Goal: Browse casually: Explore the website without a specific task or goal

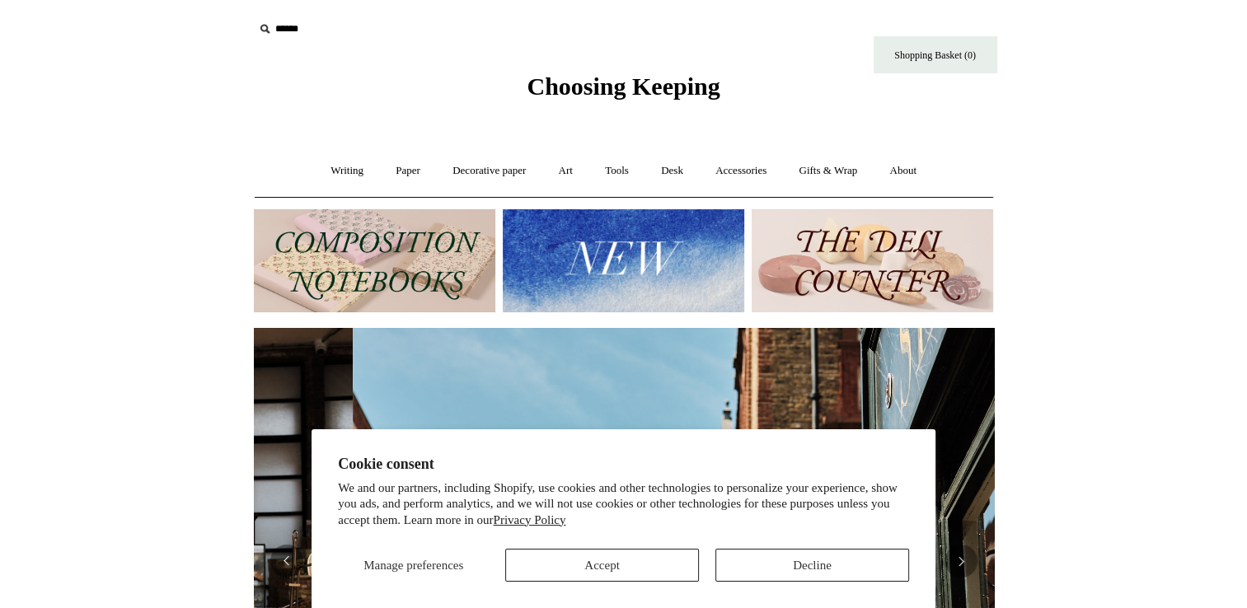
scroll to position [0, 740]
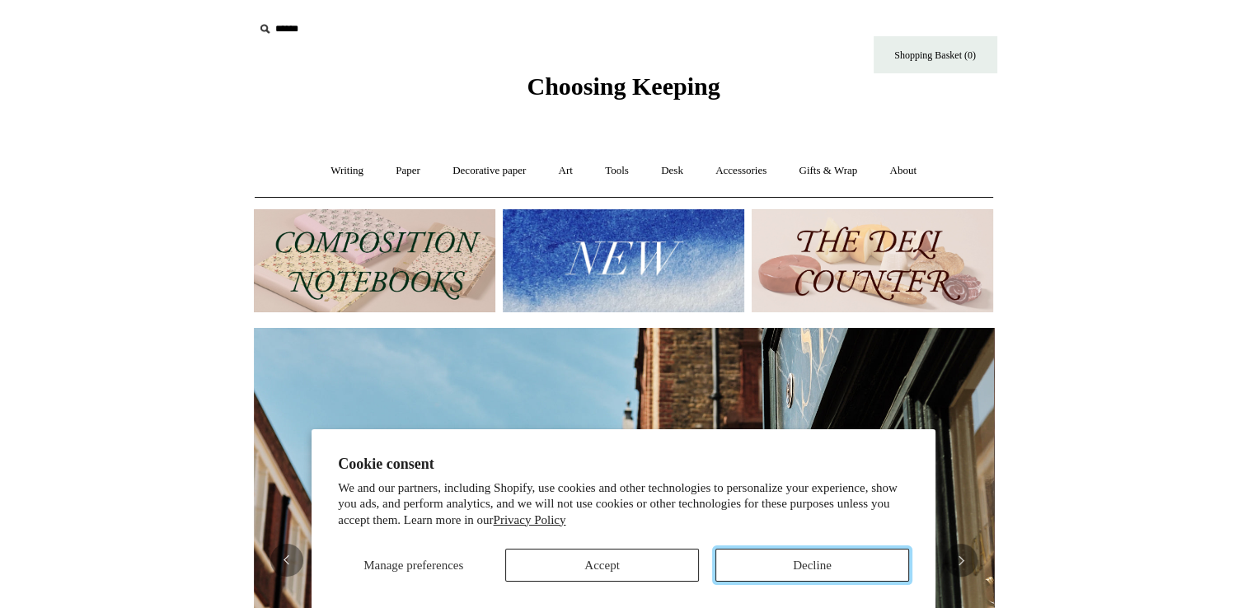
click at [799, 563] on button "Decline" at bounding box center [812, 565] width 194 height 33
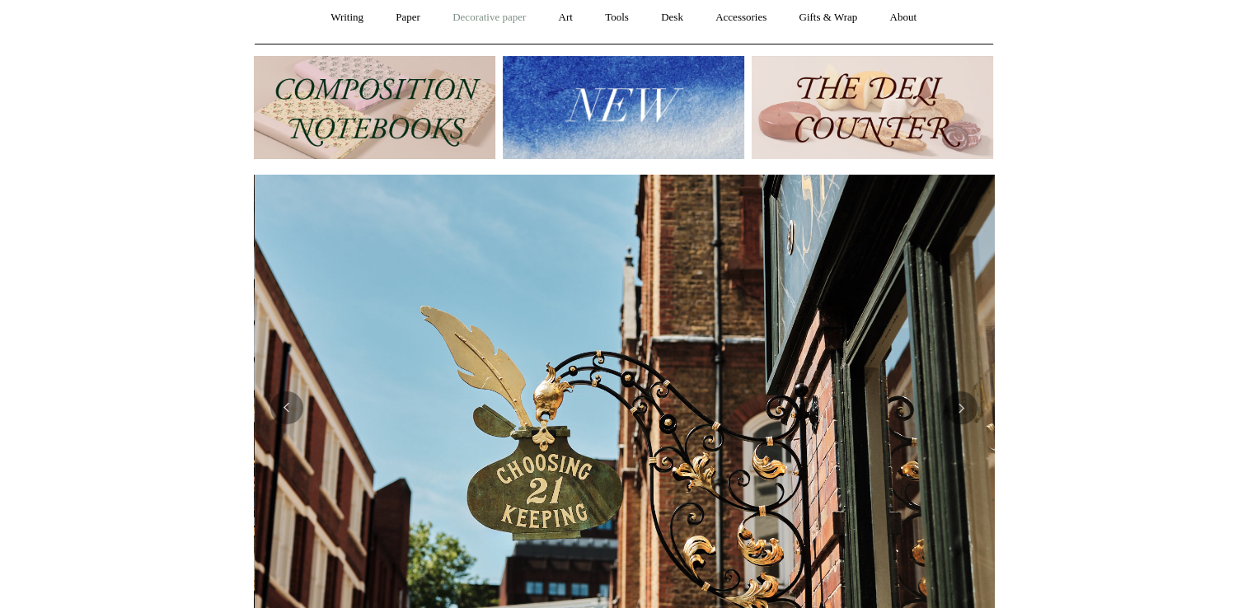
click at [480, 12] on link "Decorative paper +" at bounding box center [489, 18] width 103 height 44
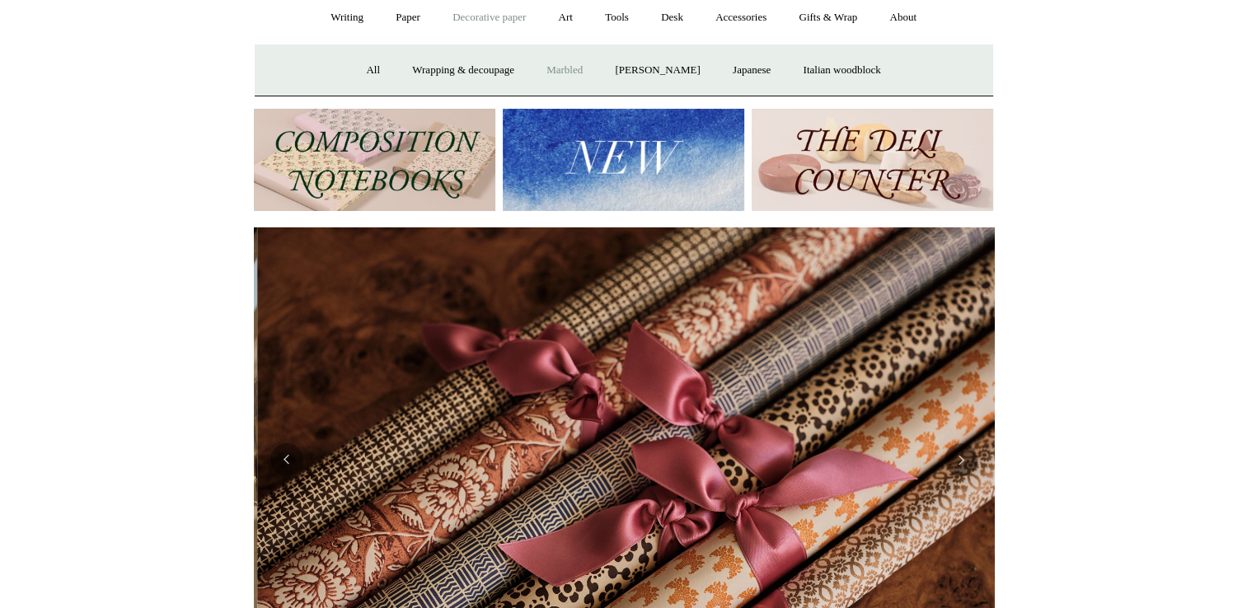
scroll to position [0, 1480]
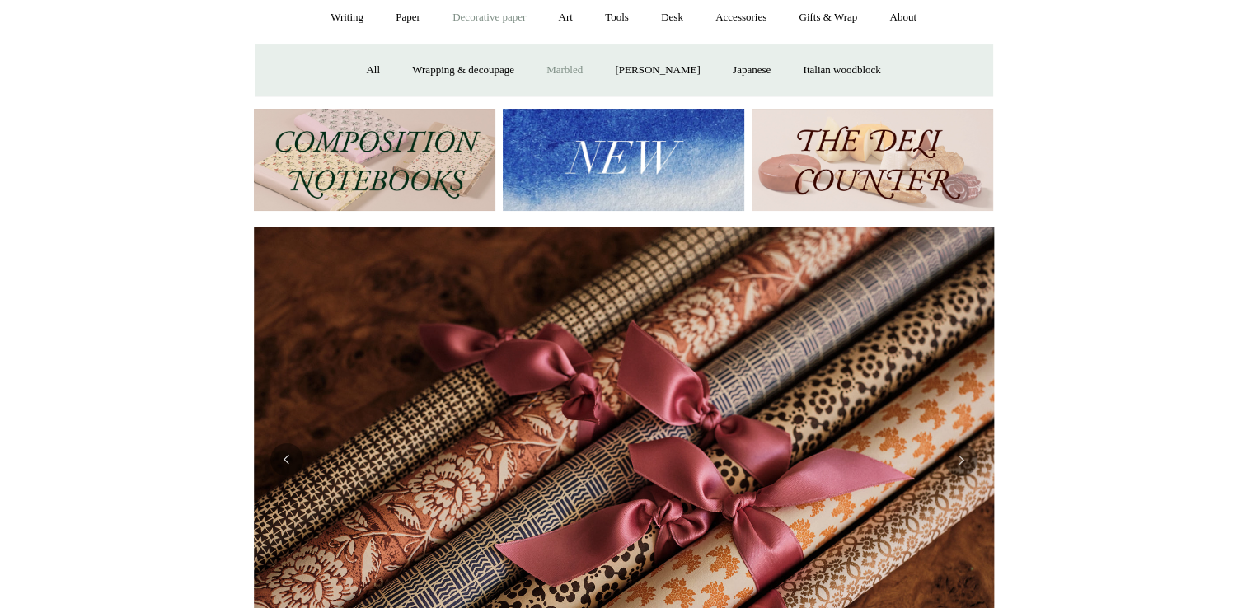
click at [560, 67] on link "Marbled" at bounding box center [565, 71] width 66 height 44
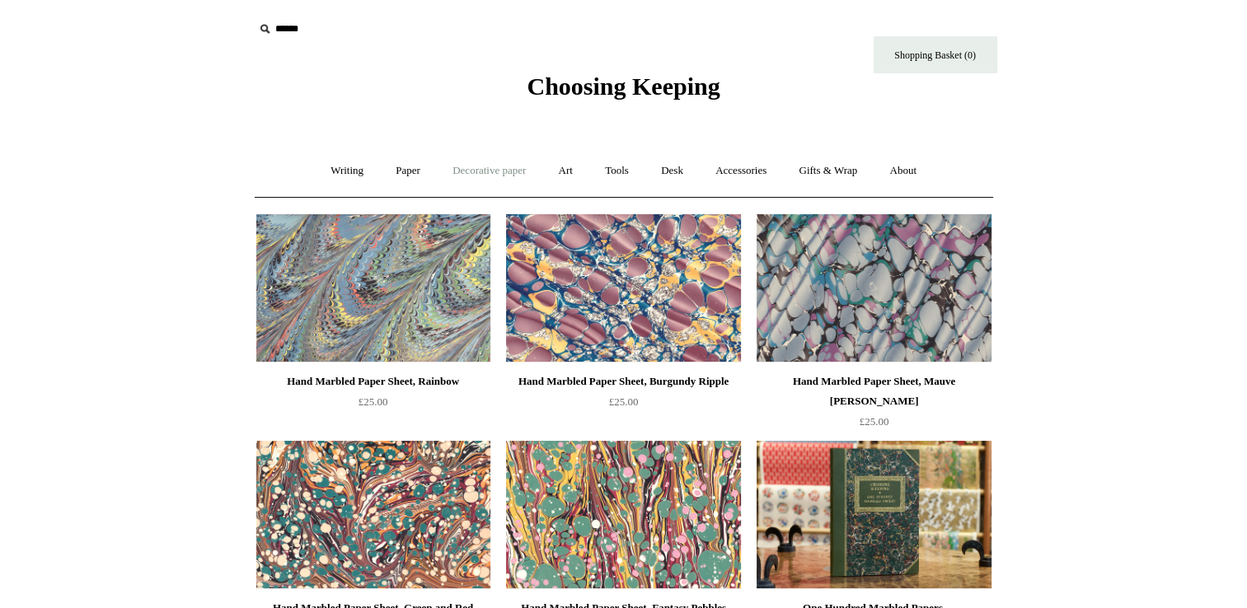
click at [489, 169] on link "Decorative paper +" at bounding box center [489, 171] width 103 height 44
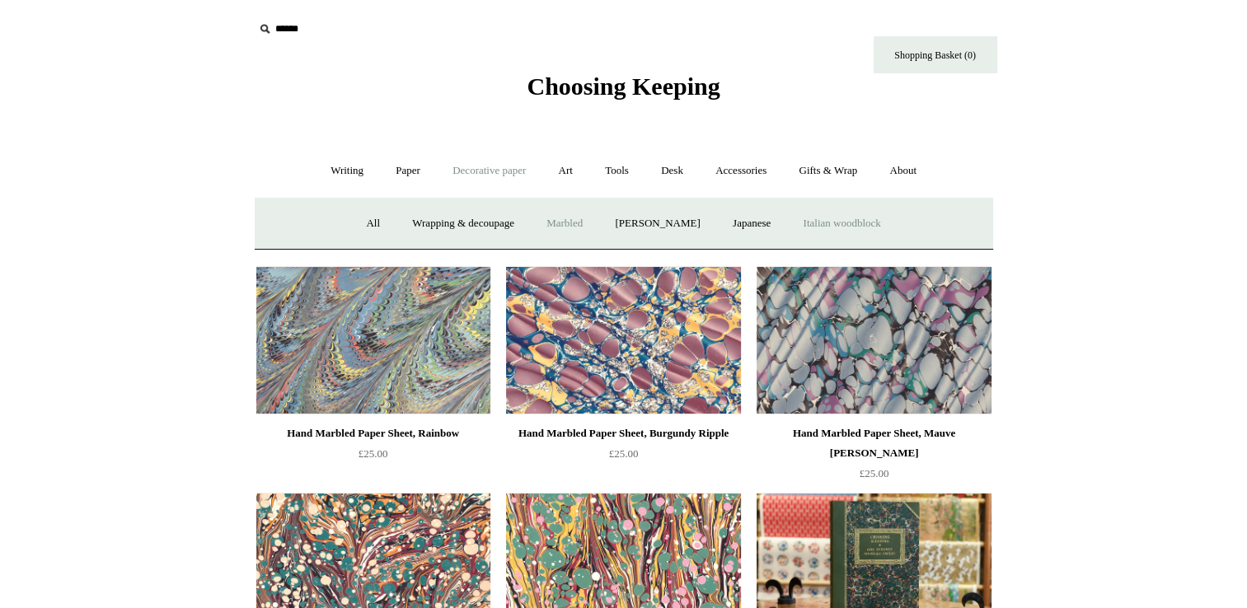
click at [860, 219] on link "Italian woodblock" at bounding box center [841, 224] width 107 height 44
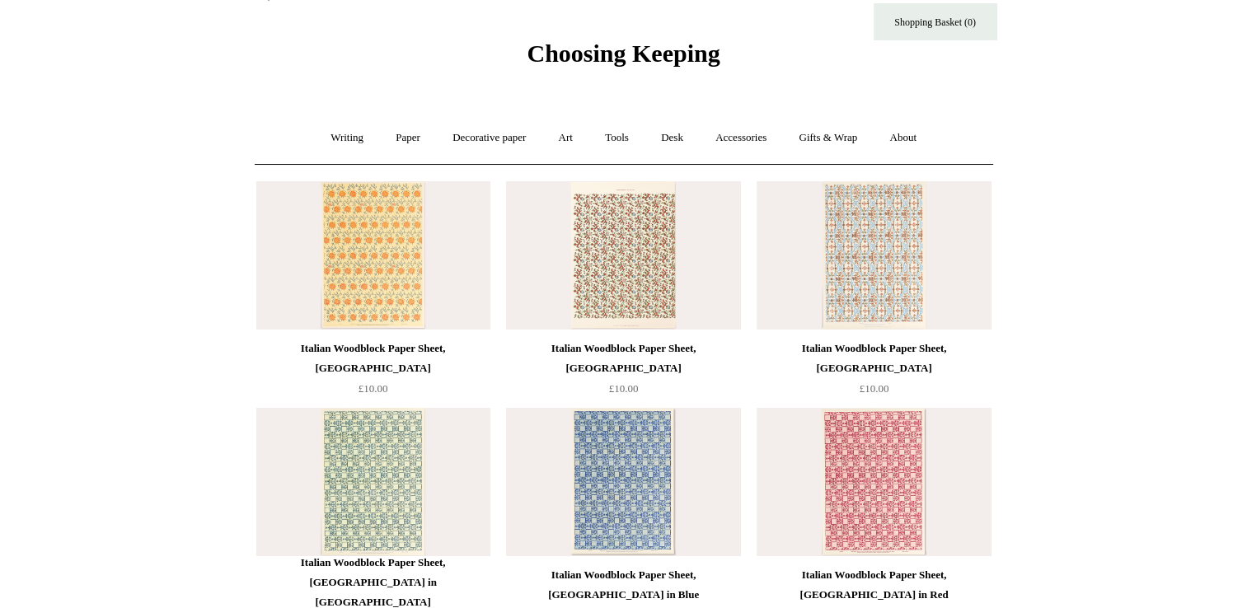
scroll to position [120, 0]
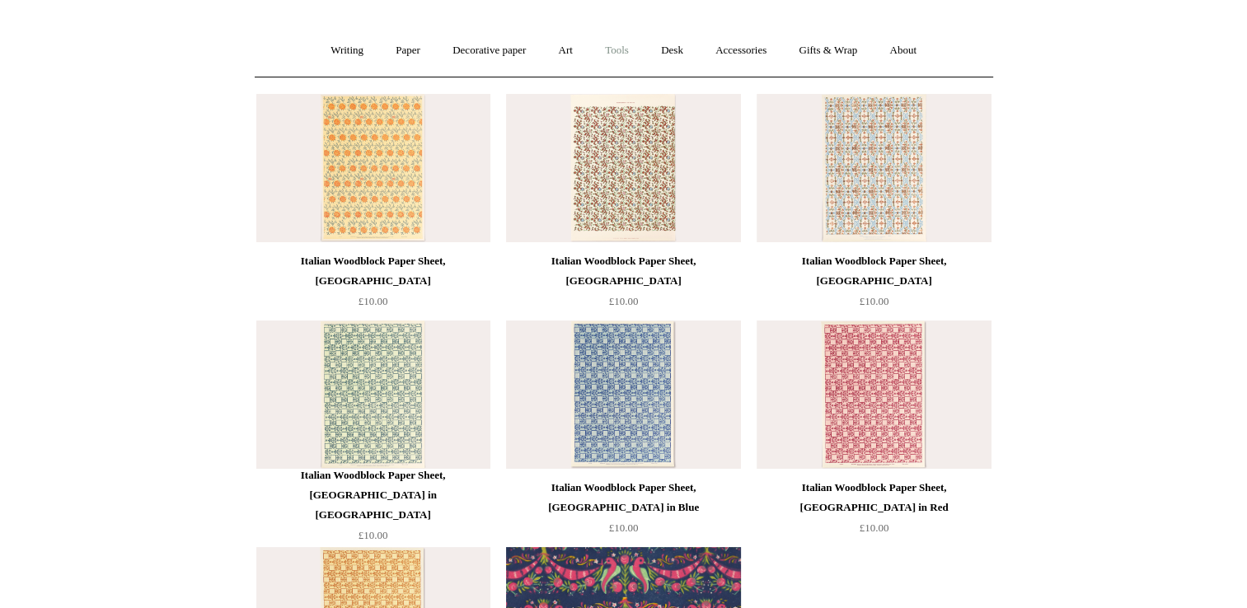
click at [622, 48] on link "Tools +" at bounding box center [617, 51] width 54 height 44
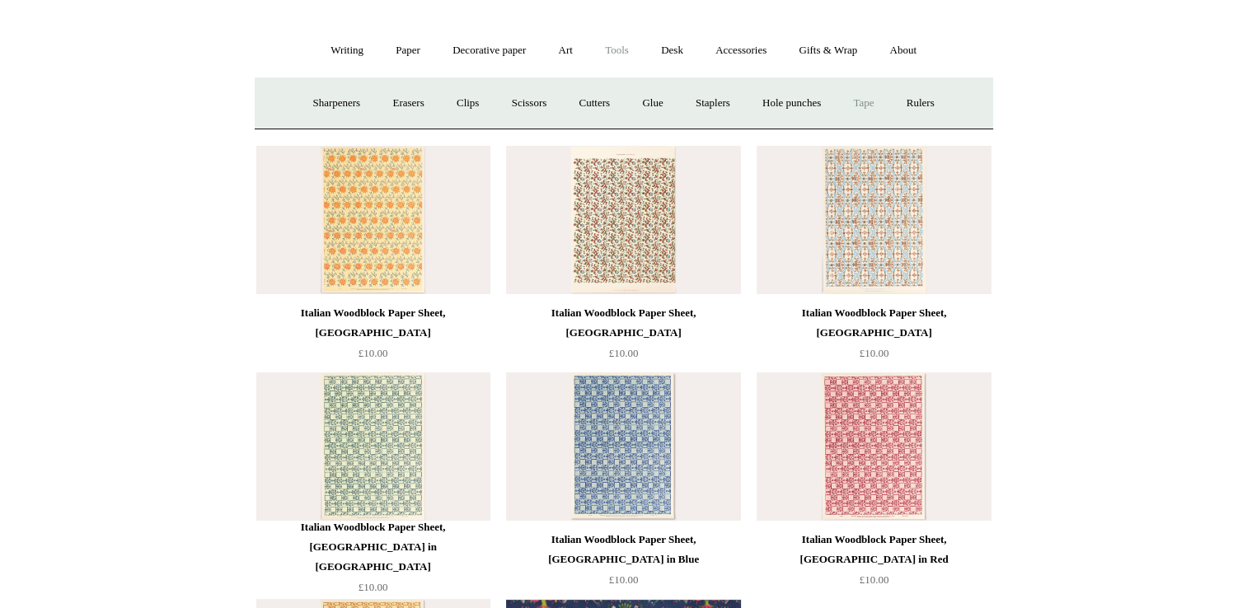
click at [874, 94] on link "Tape +" at bounding box center [863, 104] width 50 height 44
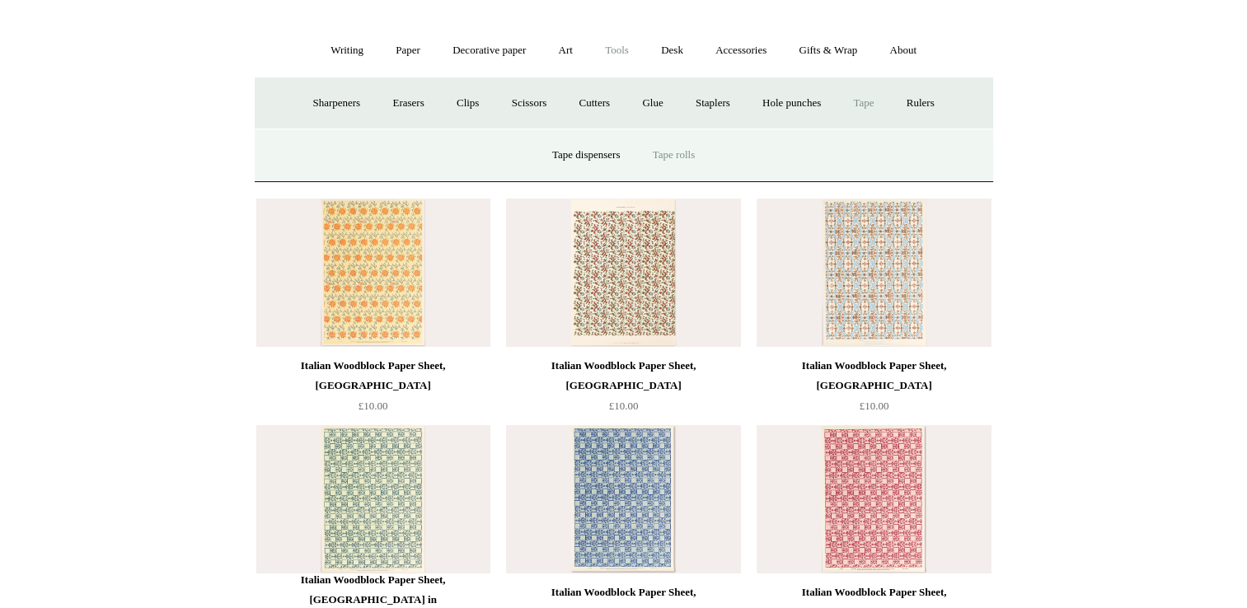
click at [681, 152] on link "Tape rolls" at bounding box center [674, 155] width 72 height 44
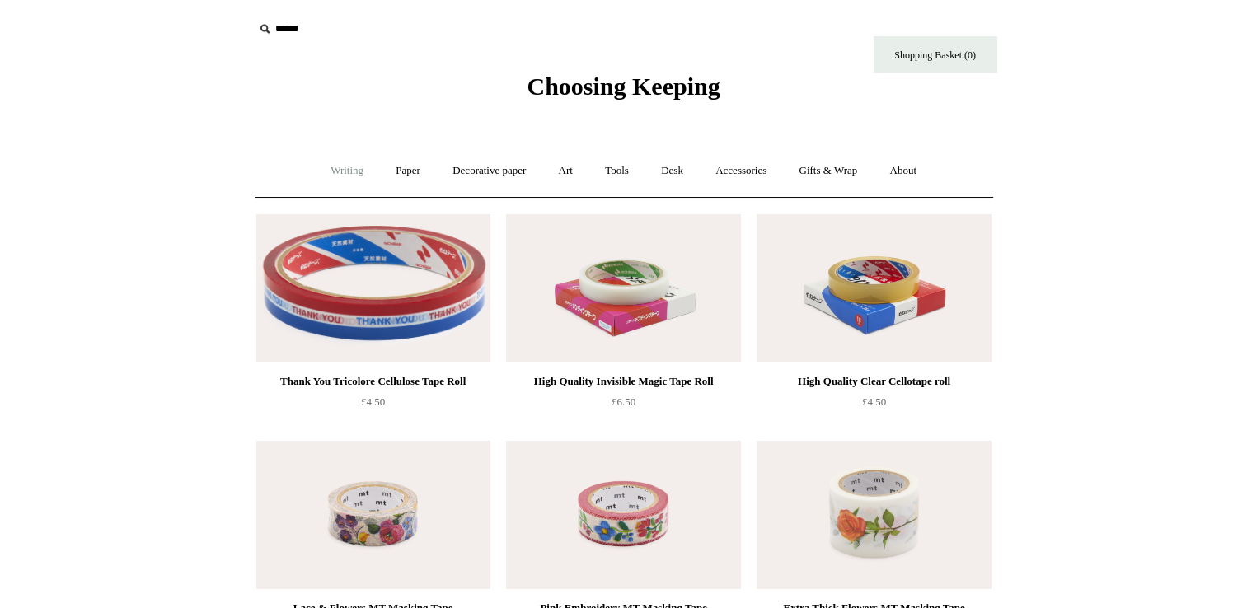
click at [330, 167] on link "Writing +" at bounding box center [347, 171] width 63 height 44
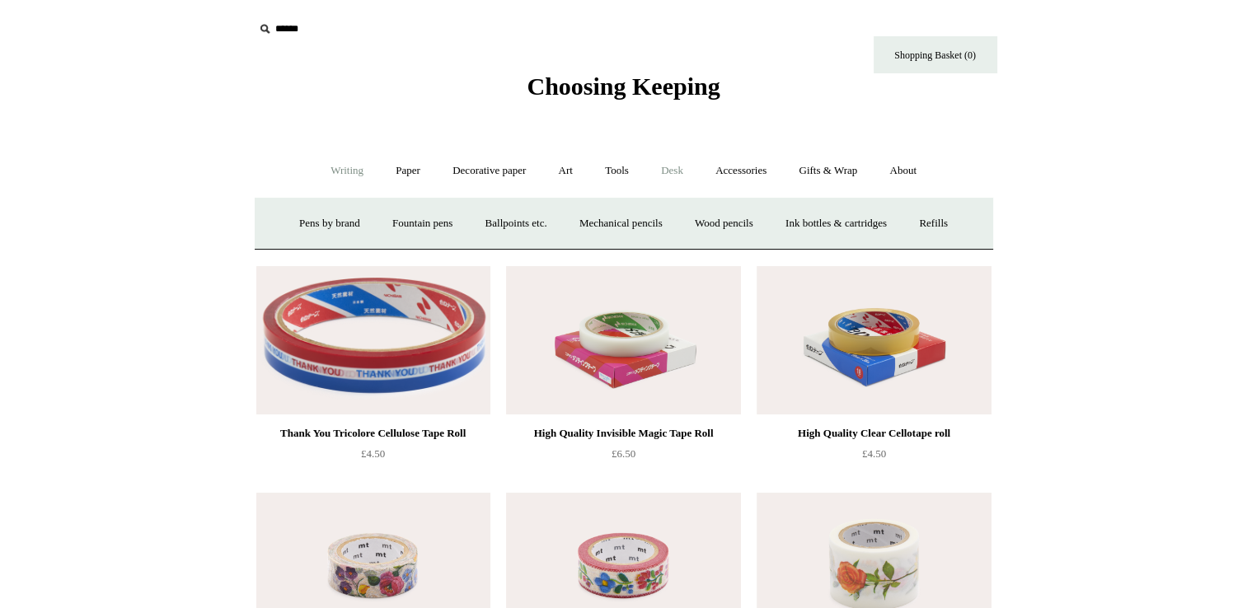
click at [682, 163] on link "Desk +" at bounding box center [672, 171] width 52 height 44
click at [739, 167] on link "Accessories +" at bounding box center [740, 171] width 81 height 44
click at [562, 170] on link "Art +" at bounding box center [566, 171] width 44 height 44
click at [394, 168] on link "Paper +" at bounding box center [408, 171] width 54 height 44
click at [377, 220] on link "Notebooks +" at bounding box center [393, 224] width 76 height 44
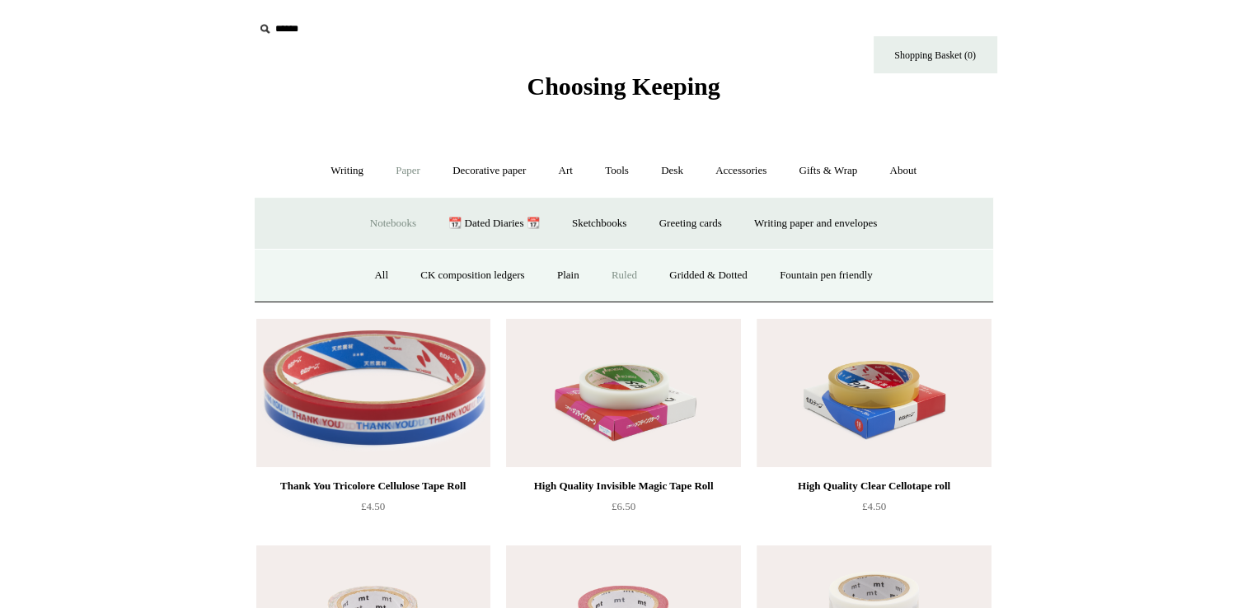
click at [620, 273] on link "Ruled" at bounding box center [624, 276] width 55 height 44
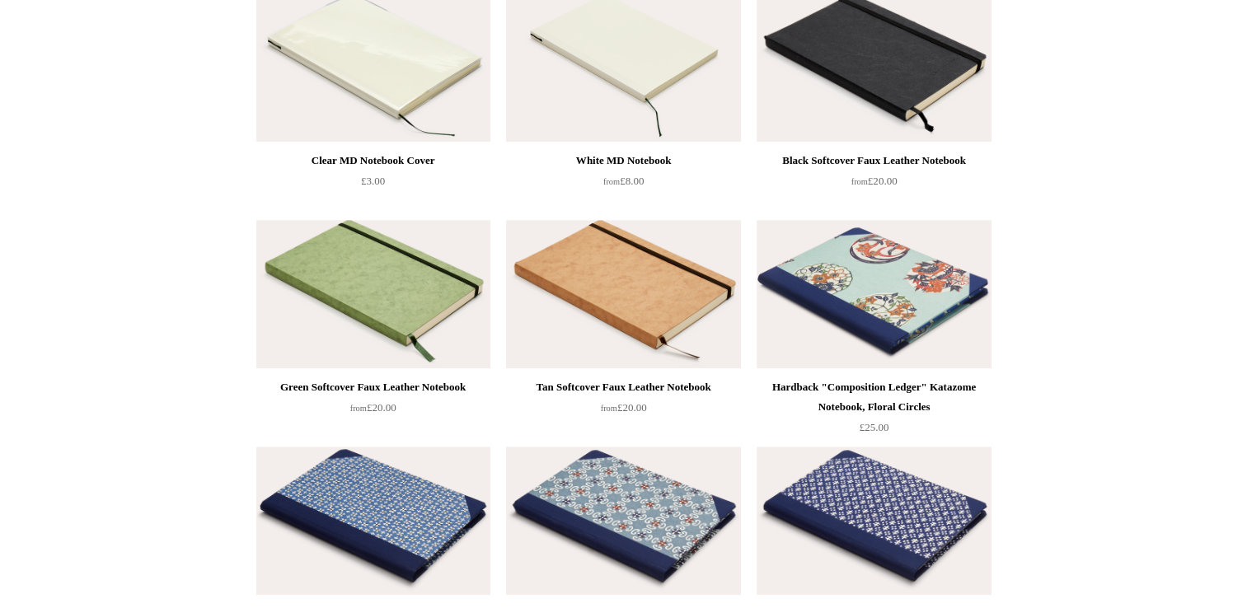
scroll to position [62, 0]
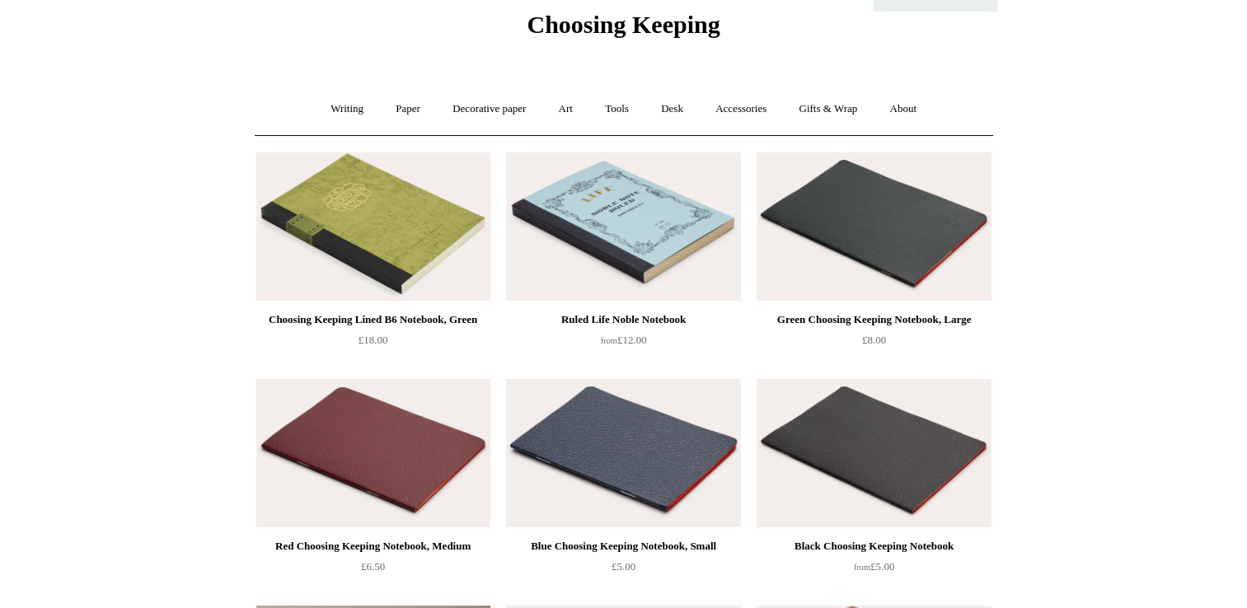
click at [577, 24] on span "Choosing Keeping" at bounding box center [623, 24] width 193 height 27
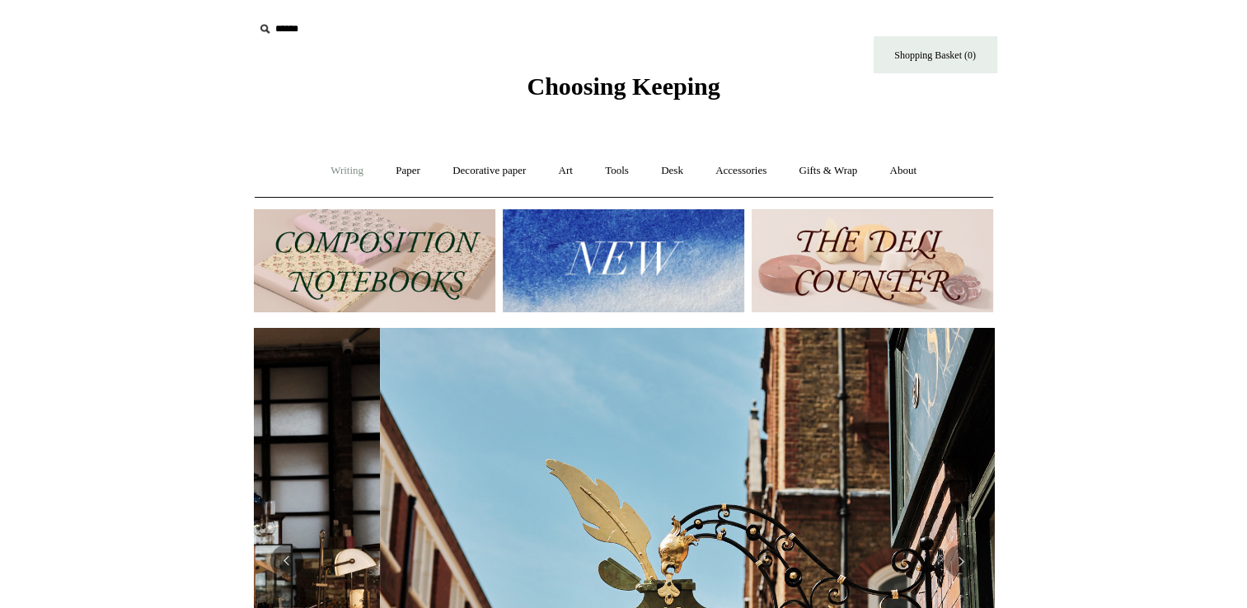
scroll to position [0, 740]
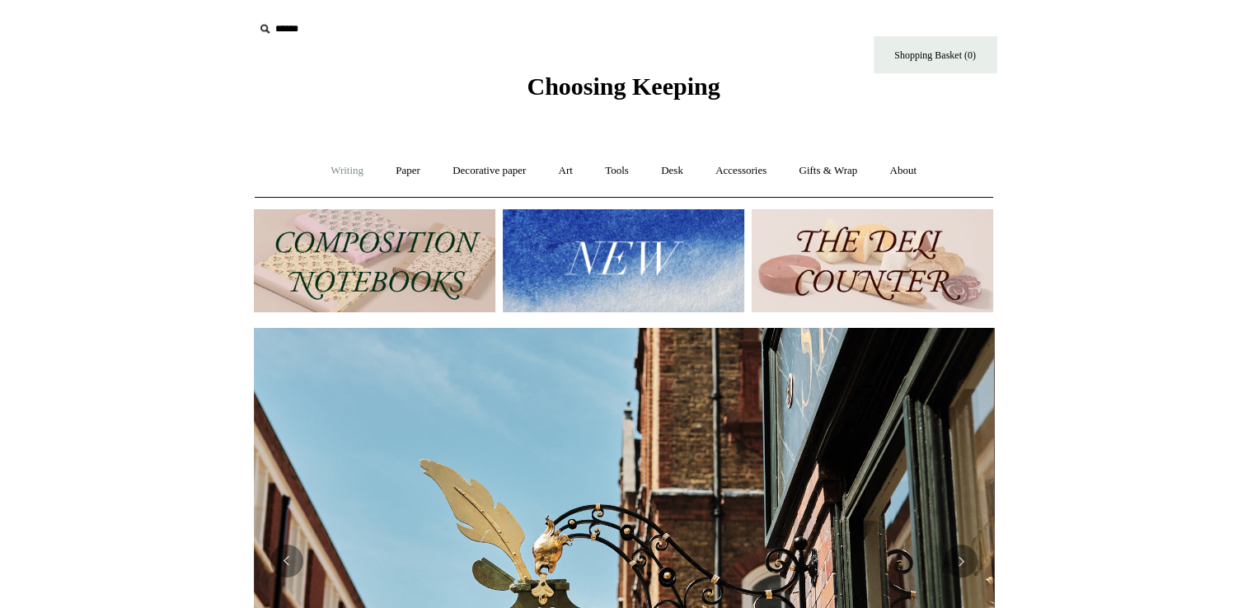
click at [336, 170] on link "Writing +" at bounding box center [347, 171] width 63 height 44
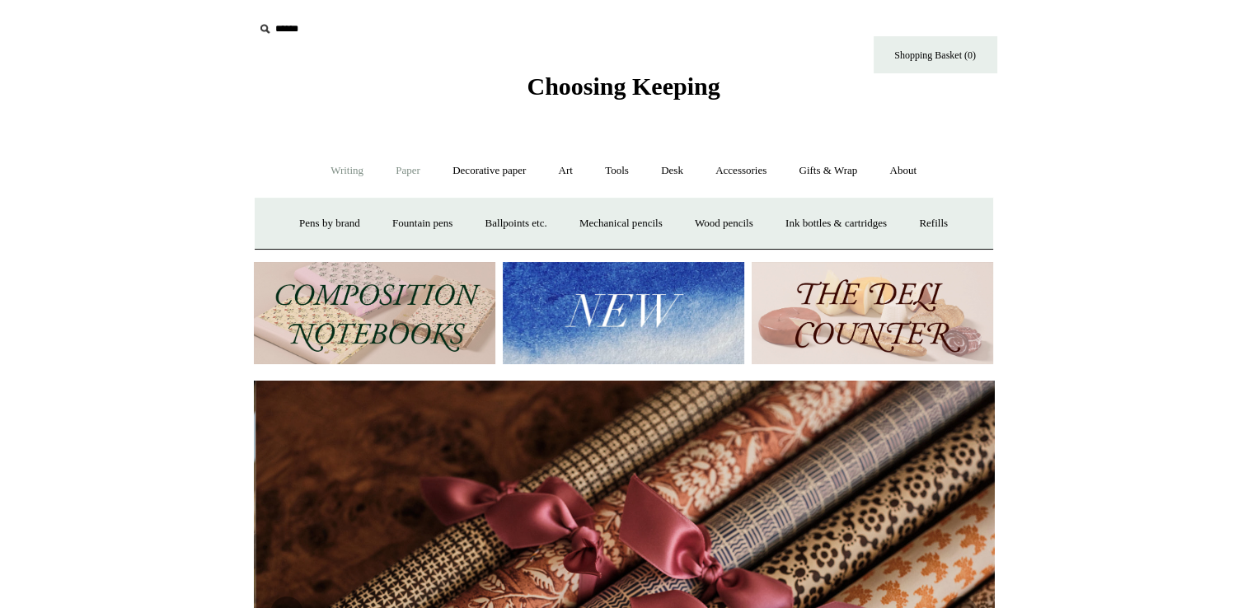
scroll to position [0, 1480]
click at [399, 165] on link "Paper +" at bounding box center [408, 171] width 54 height 44
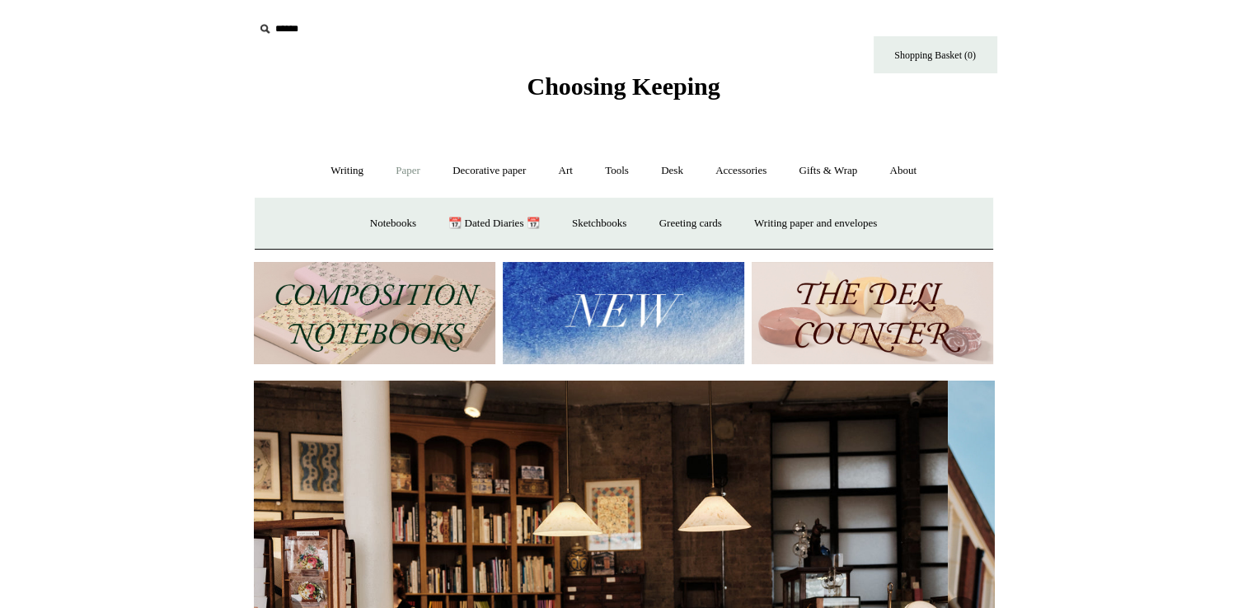
scroll to position [0, 0]
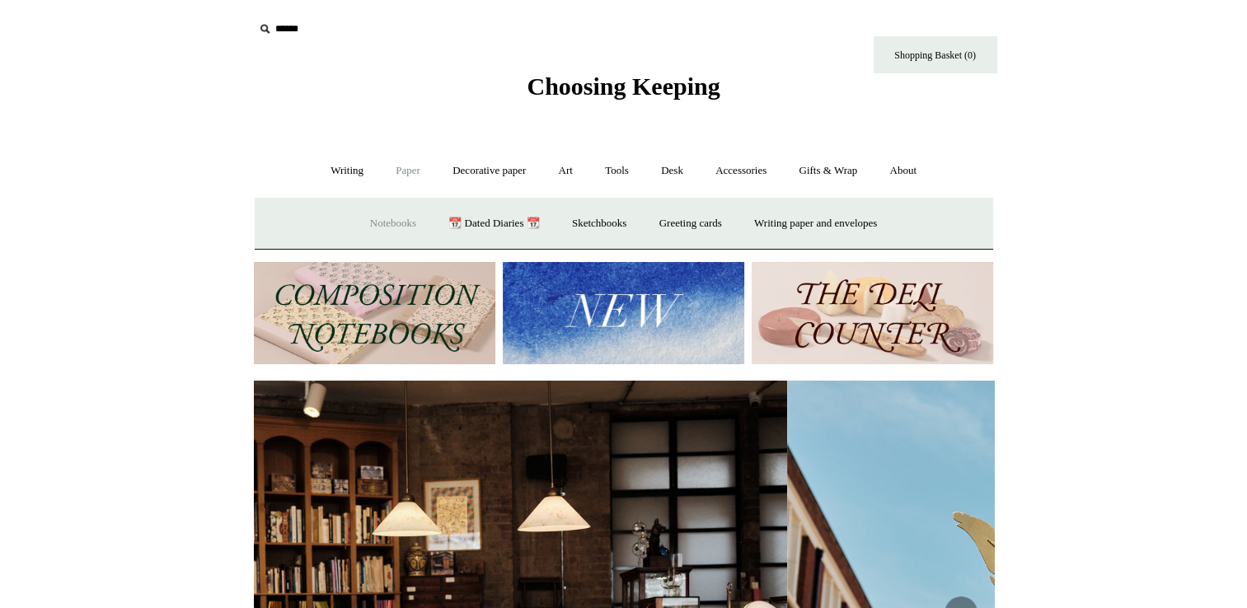
click at [376, 219] on link "Notebooks +" at bounding box center [393, 224] width 76 height 44
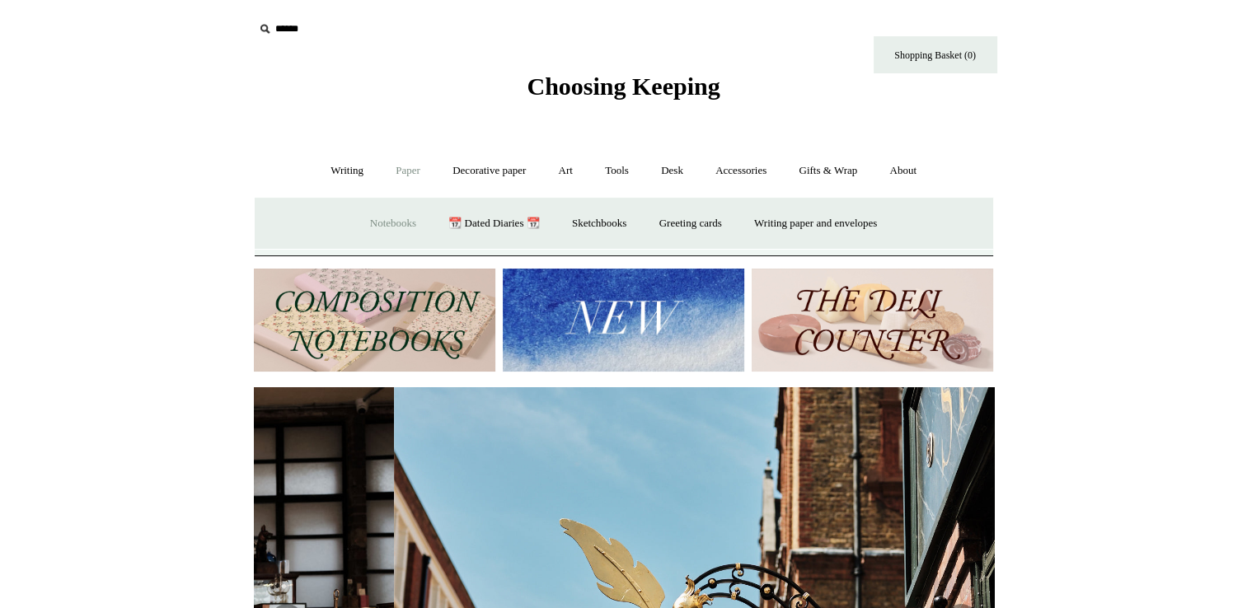
scroll to position [0, 740]
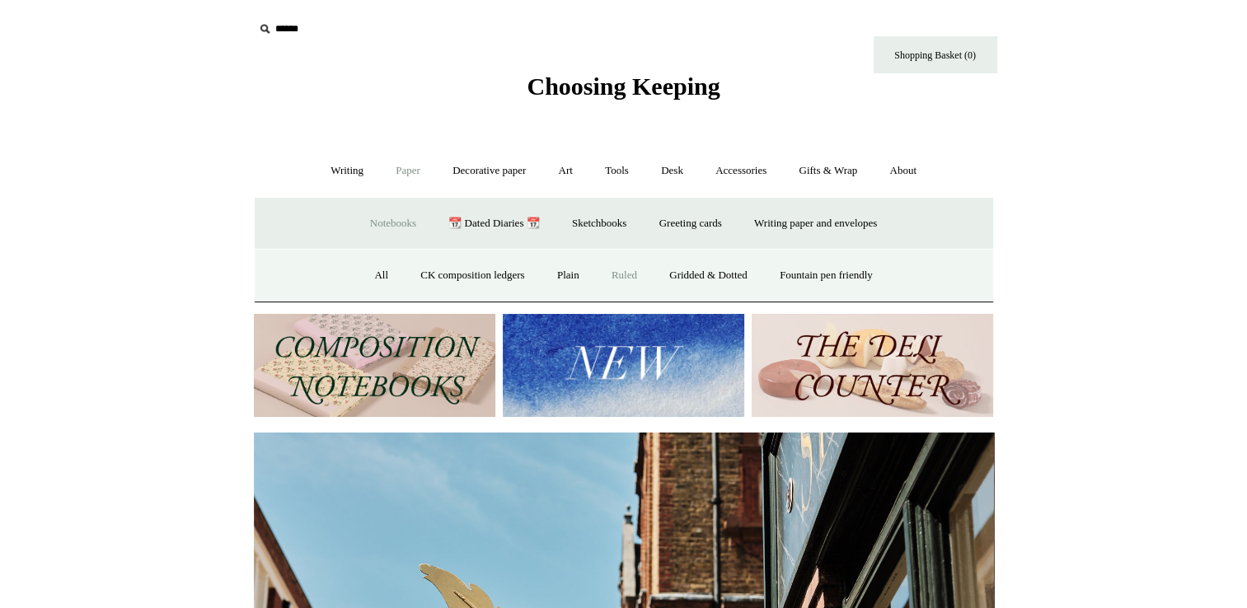
click at [619, 271] on link "Ruled" at bounding box center [624, 276] width 55 height 44
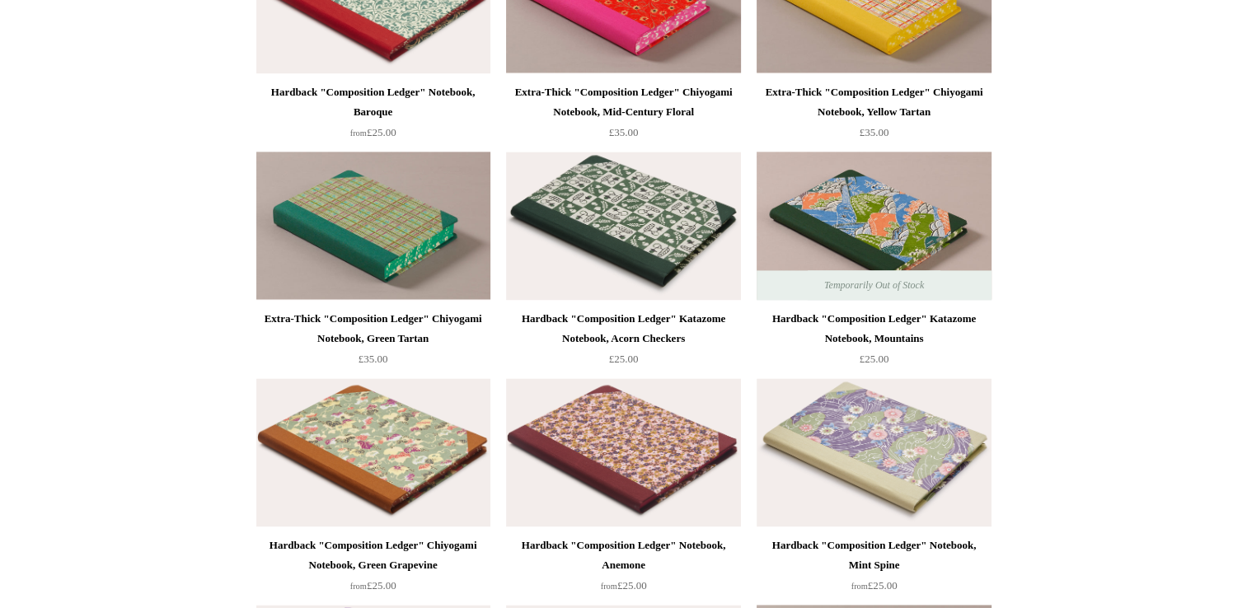
scroll to position [2362, 0]
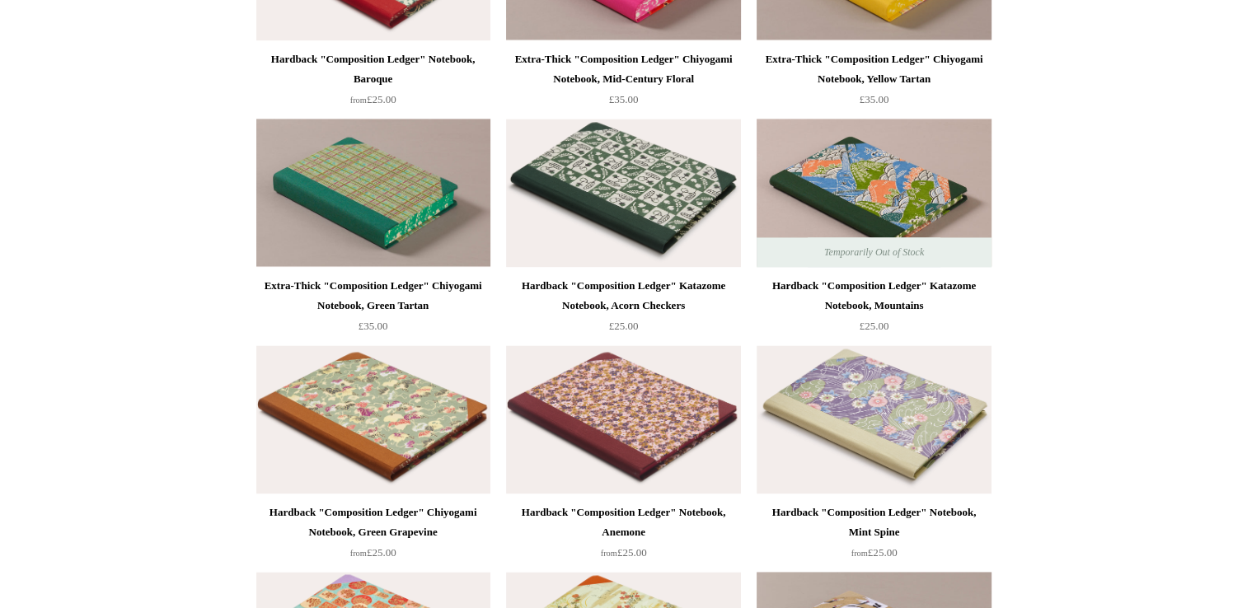
click at [612, 525] on div "Hardback "Composition Ledger" Notebook, Anemone" at bounding box center [623, 523] width 226 height 40
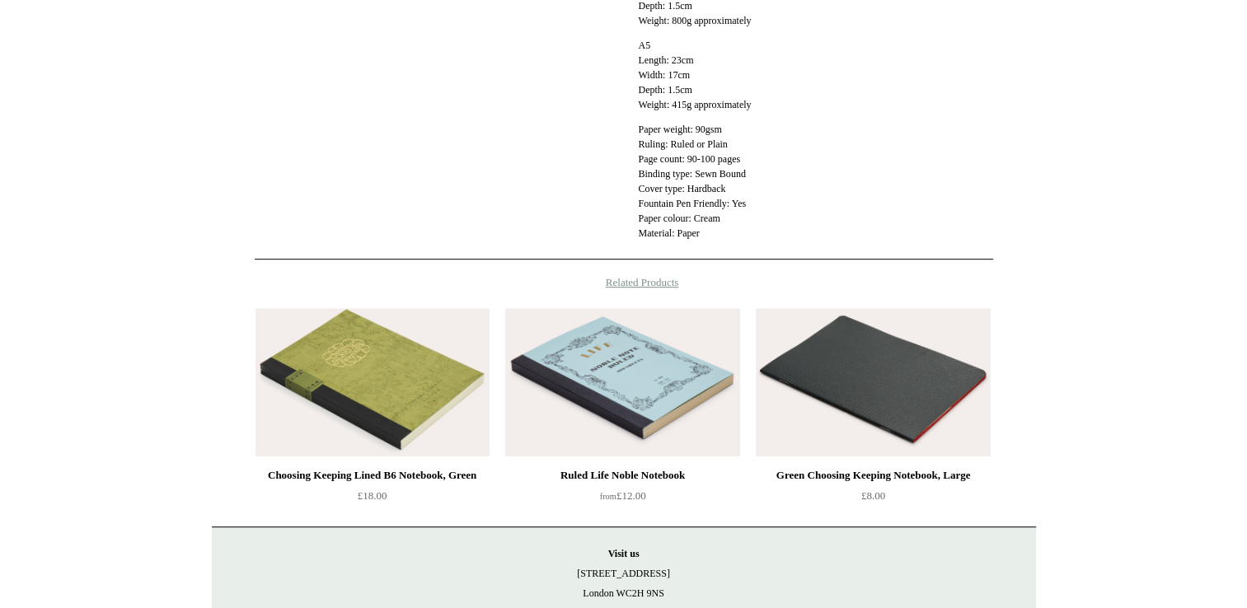
scroll to position [736, 0]
